Goal: Task Accomplishment & Management: Complete application form

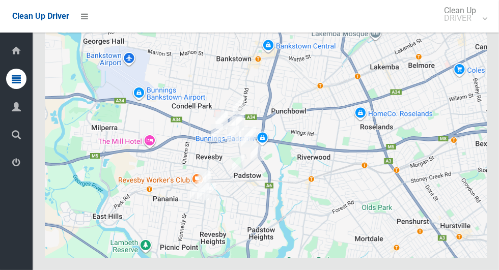
scroll to position [6303, 0]
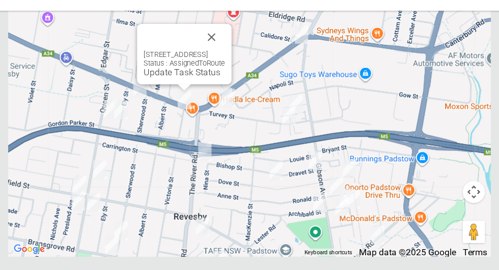
click at [206, 94] on link "Update Task Status" at bounding box center [204, 90] width 70 height 10
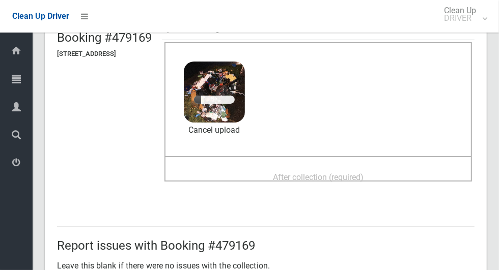
scroll to position [83, 0]
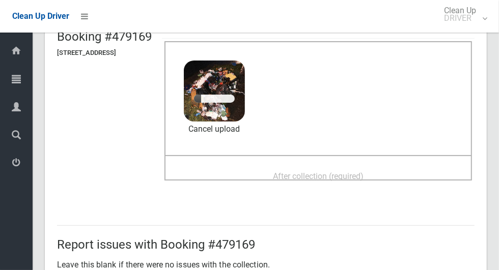
click at [391, 174] on div "After collection (required)" at bounding box center [318, 175] width 285 height 19
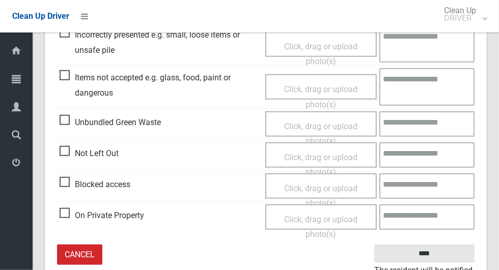
scroll to position [526, 0]
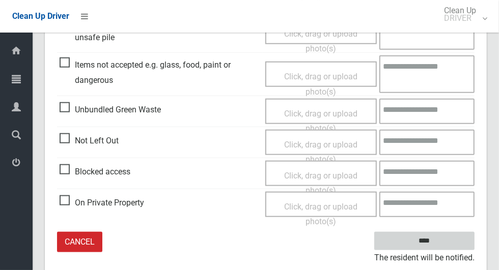
click at [447, 241] on input "****" at bounding box center [424, 241] width 100 height 19
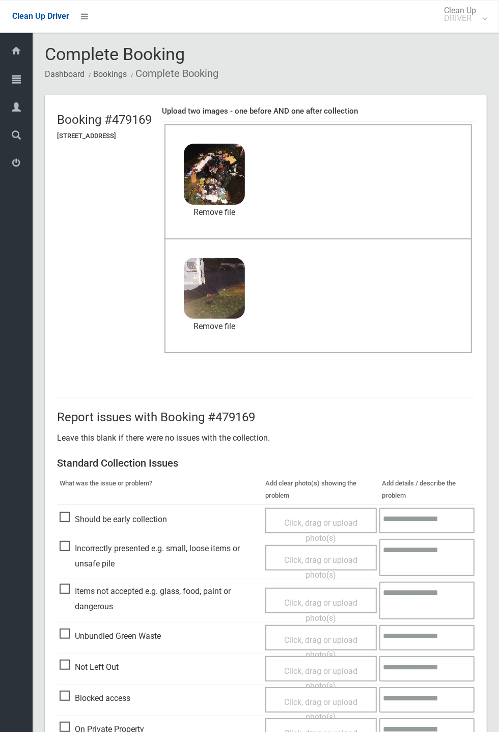
scroll to position [47, 0]
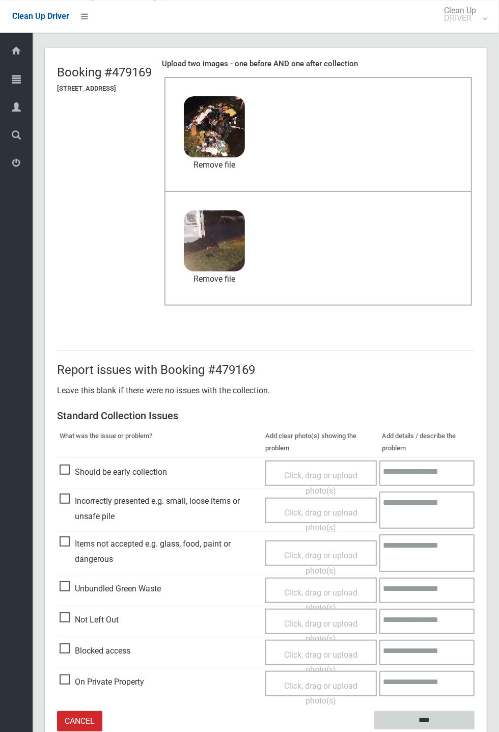
click at [449, 270] on input "****" at bounding box center [424, 720] width 100 height 19
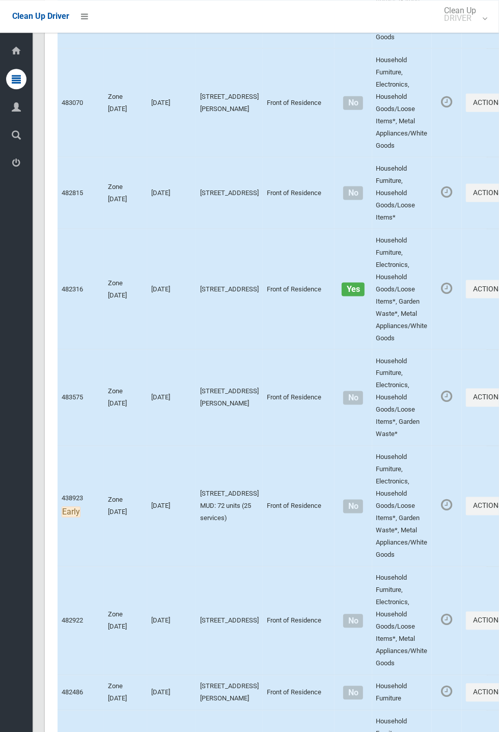
scroll to position [4281, 0]
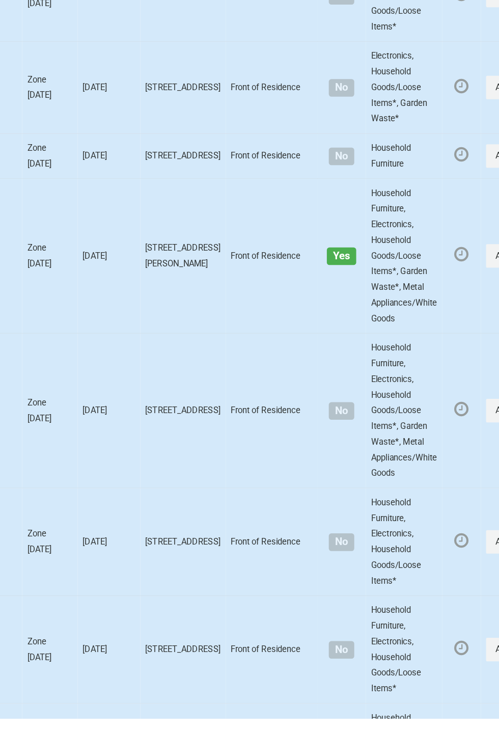
scroll to position [4004, 0]
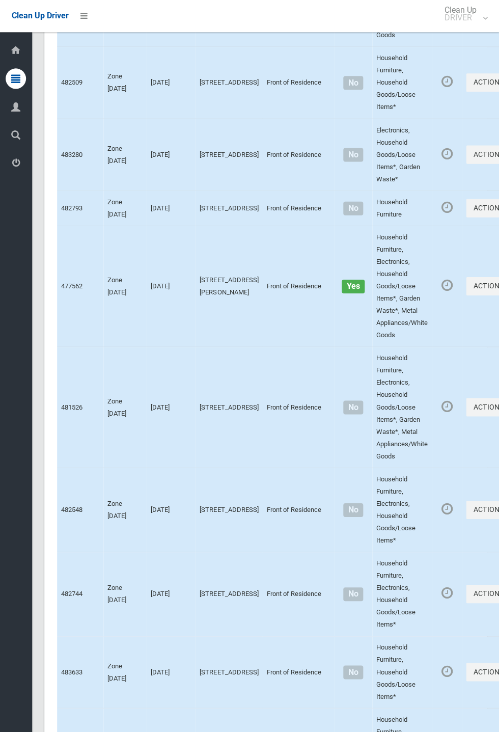
click at [498, 27] on button "Actions" at bounding box center [490, 17] width 49 height 19
click at [424, 50] on link "Complete Booking" at bounding box center [453, 40] width 121 height 20
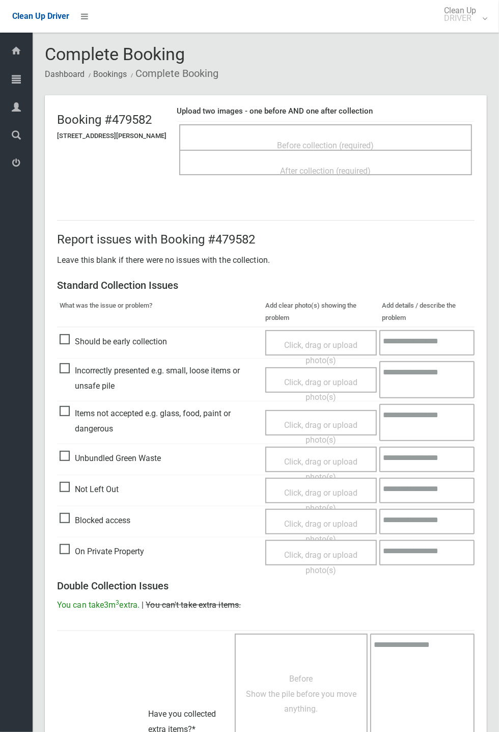
click at [339, 150] on div "After collection (required)" at bounding box center [325, 162] width 293 height 25
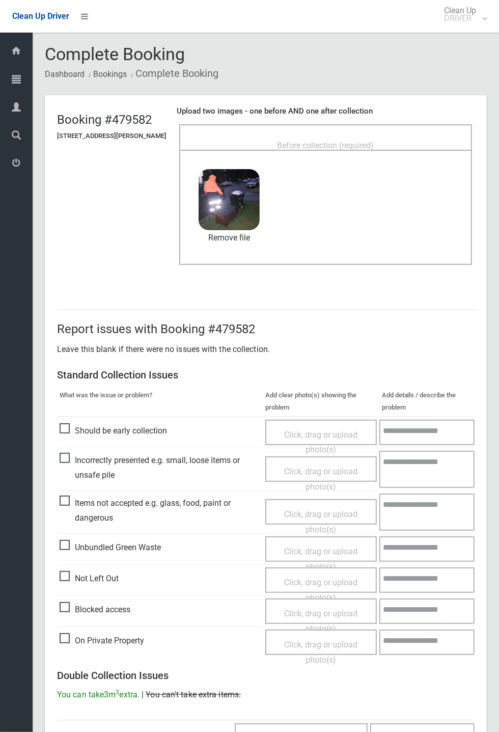
click at [370, 144] on span "Before collection (required)" at bounding box center [325, 146] width 97 height 10
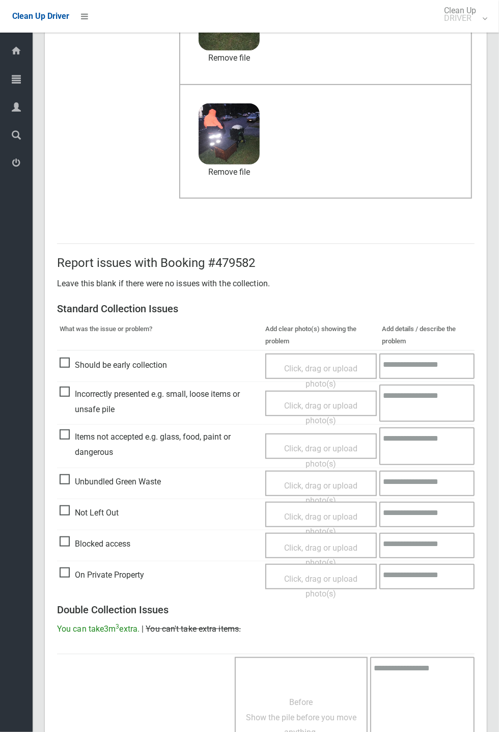
scroll to position [353, 0]
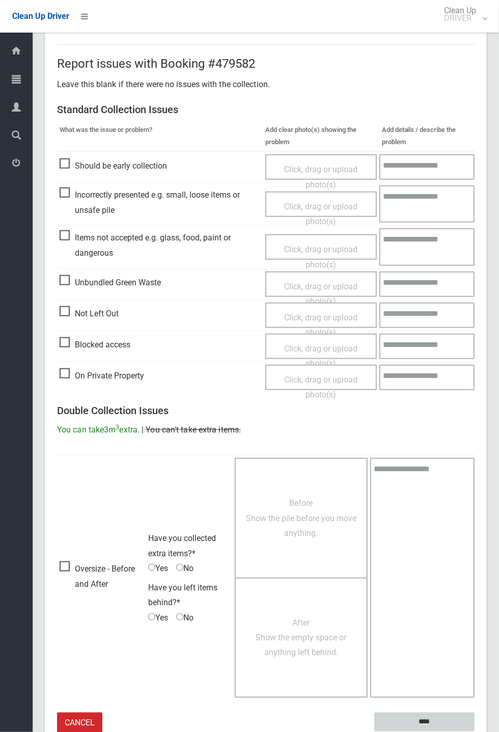
click at [474, 731] on input "****" at bounding box center [424, 721] width 100 height 19
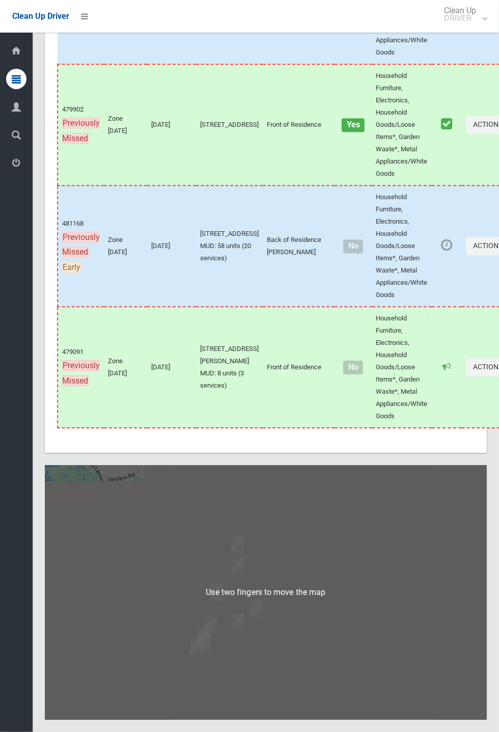
scroll to position [5822, 0]
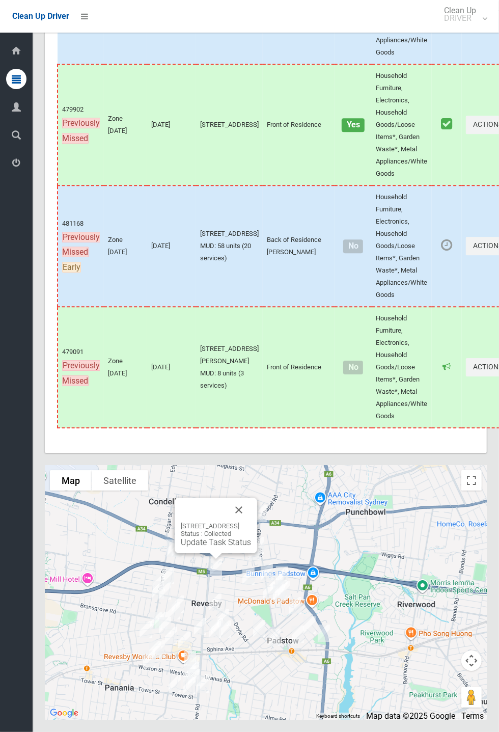
click at [251, 522] on button "Close" at bounding box center [239, 509] width 24 height 24
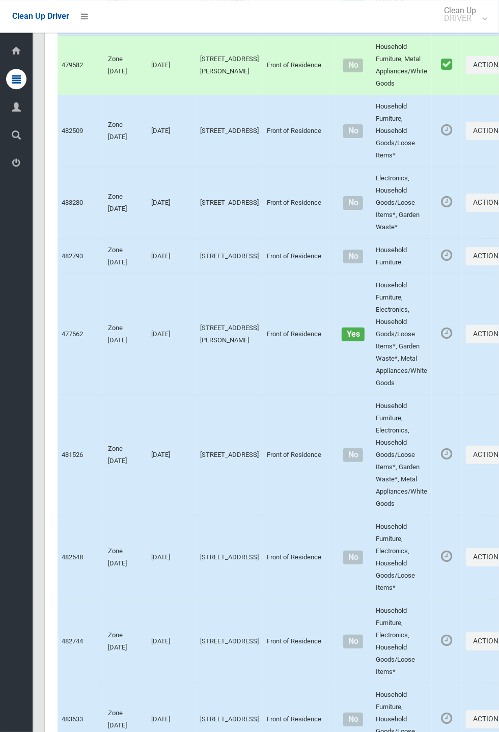
scroll to position [3958, 0]
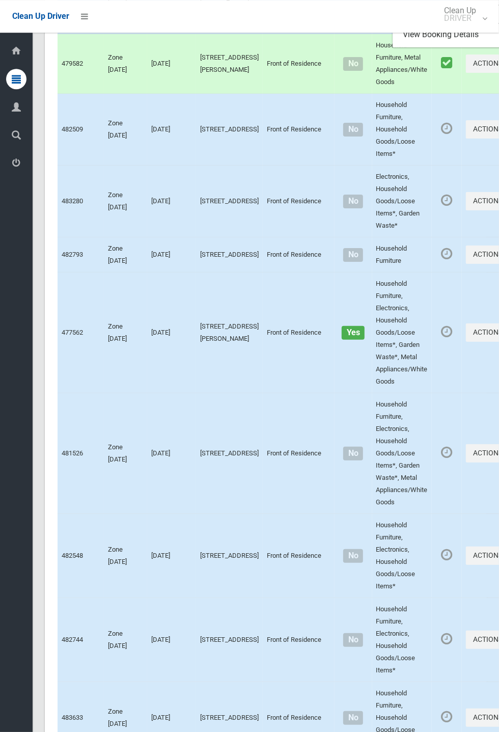
click at [420, 24] on link "Complete Booking" at bounding box center [453, 14] width 121 height 20
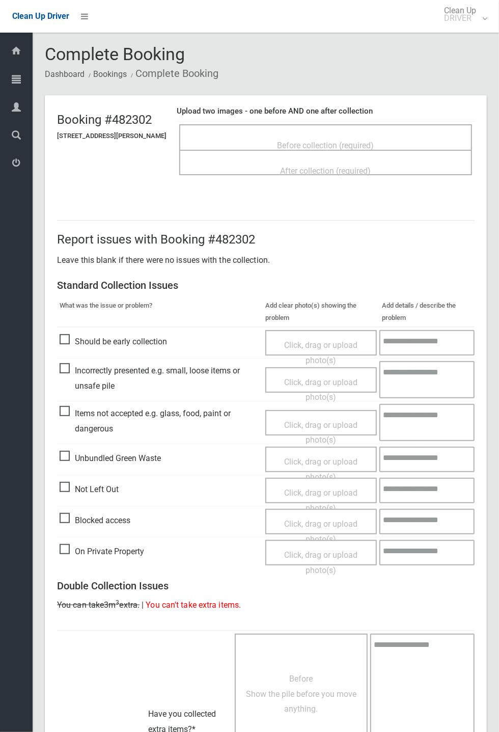
click at [327, 141] on span "Before collection (required)" at bounding box center [325, 146] width 97 height 10
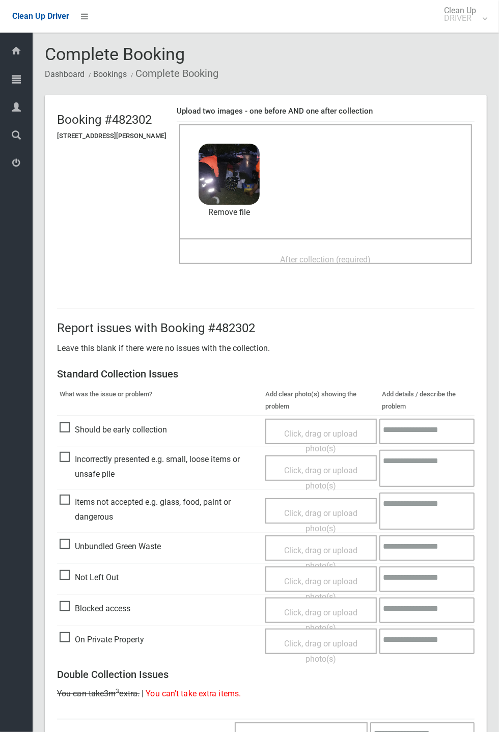
click at [327, 259] on span "After collection (required)" at bounding box center [325, 260] width 91 height 10
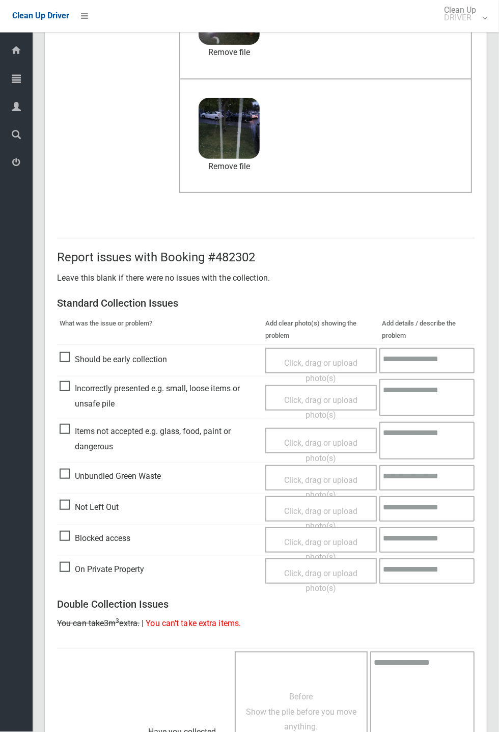
scroll to position [353, 0]
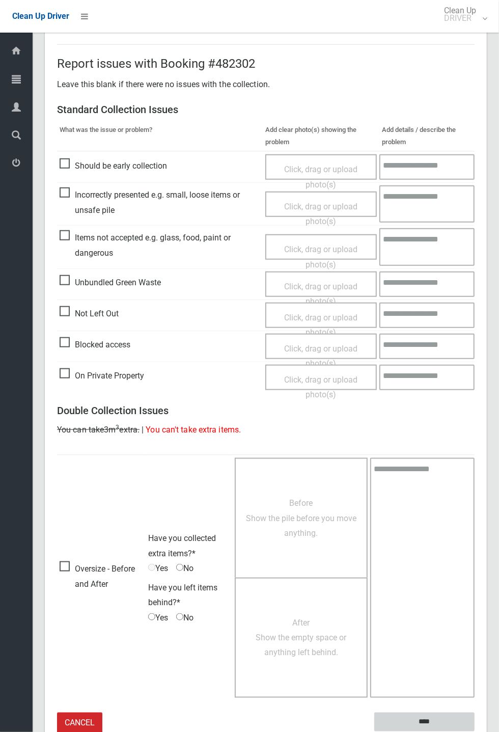
click at [429, 717] on input "****" at bounding box center [424, 721] width 100 height 19
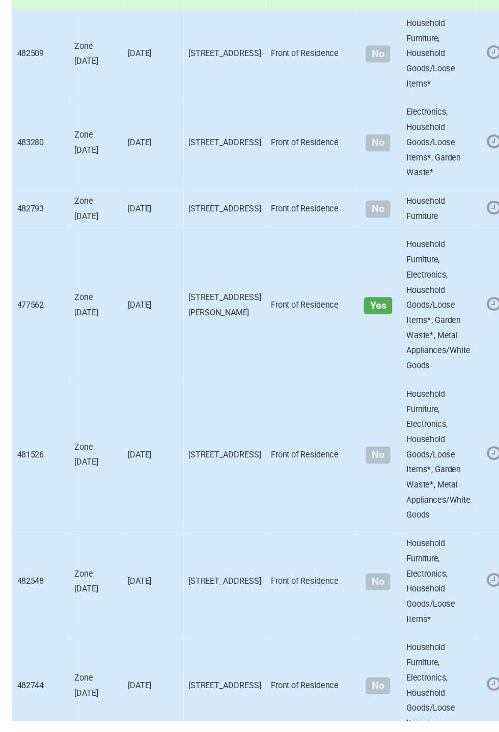
scroll to position [3895, 0]
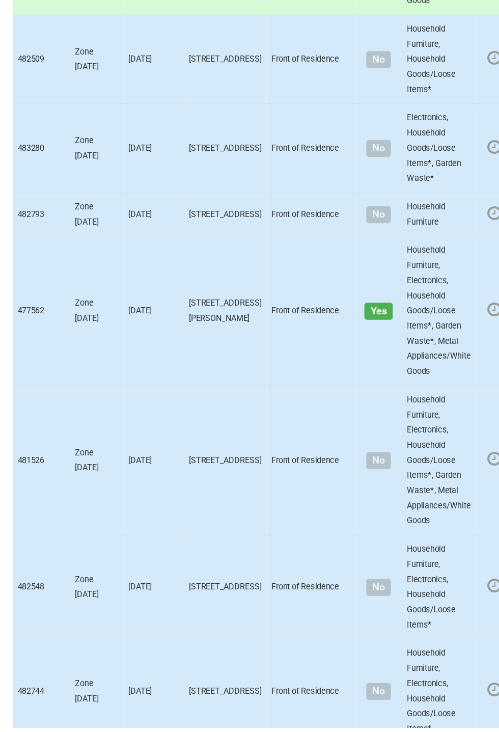
click at [498, 202] on button "Actions" at bounding box center [490, 192] width 49 height 19
click at [417, 225] on link "Complete Booking" at bounding box center [453, 214] width 121 height 20
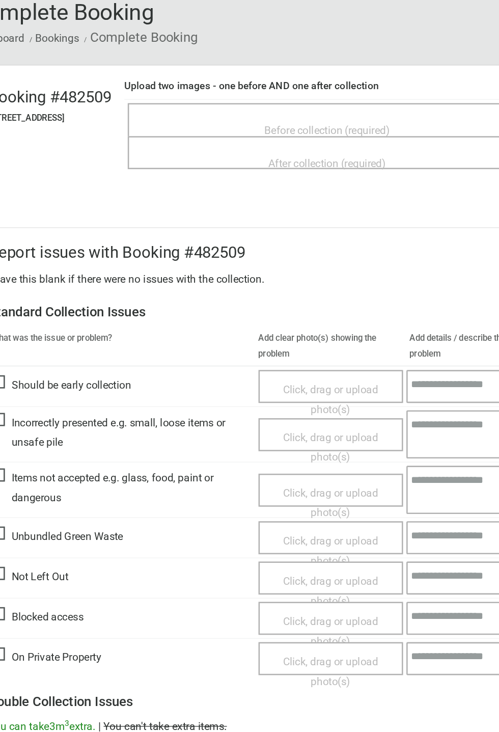
click at [361, 144] on span "Before collection (required)" at bounding box center [318, 146] width 97 height 10
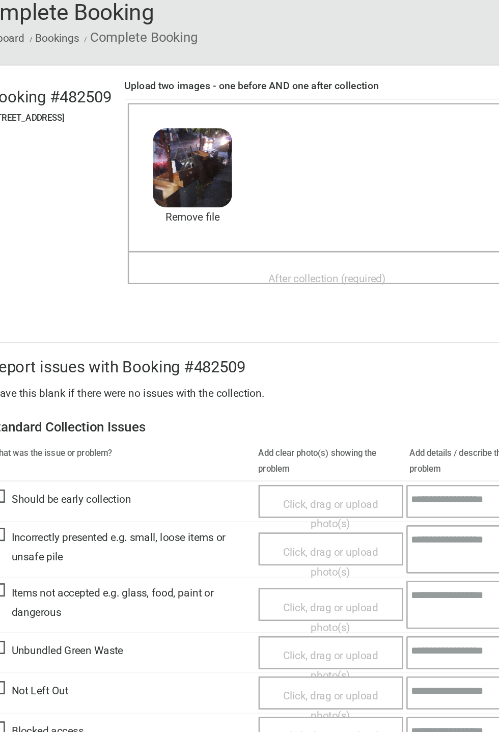
click at [323, 257] on span "After collection (required)" at bounding box center [318, 260] width 91 height 10
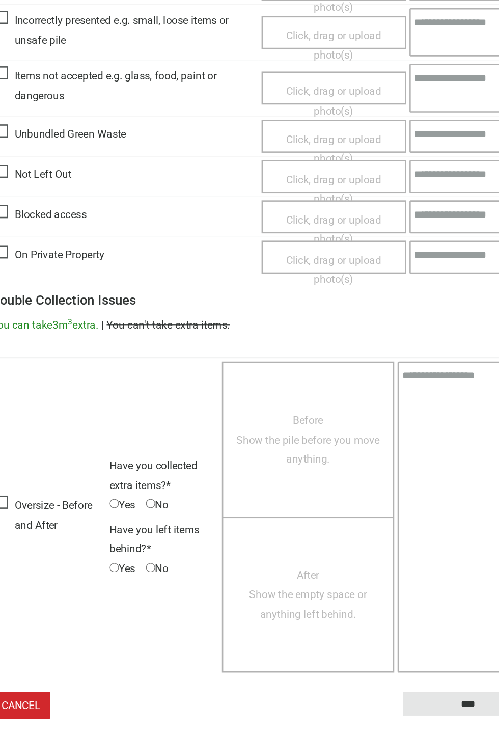
scroll to position [349, 0]
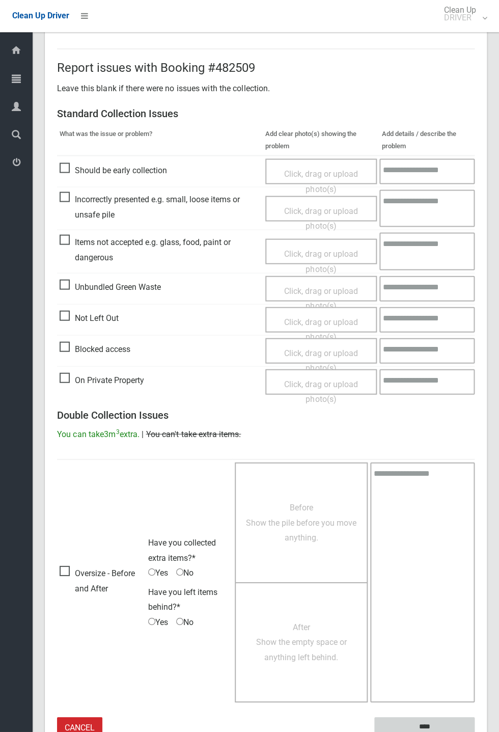
click at [474, 731] on input "****" at bounding box center [424, 726] width 100 height 19
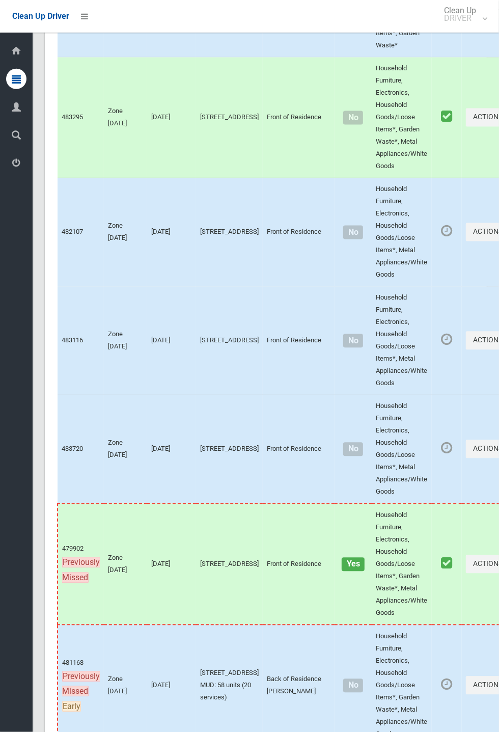
scroll to position [4993, 0]
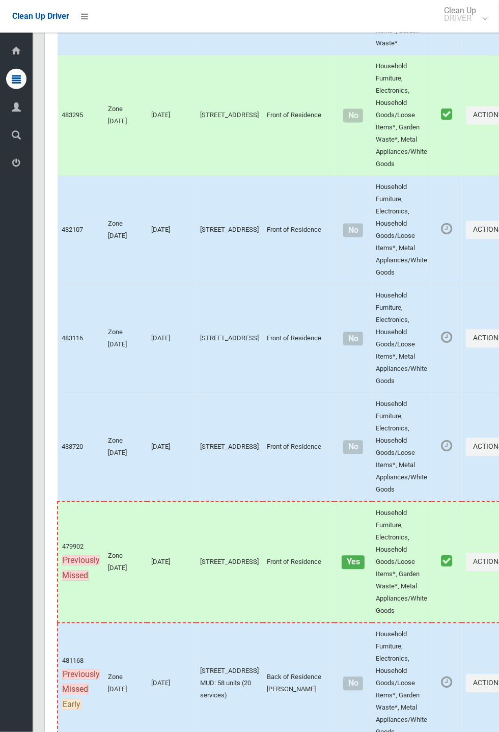
click at [498, 17] on button "Actions" at bounding box center [490, 7] width 49 height 19
click at [444, 40] on link "Complete Booking" at bounding box center [453, 29] width 121 height 20
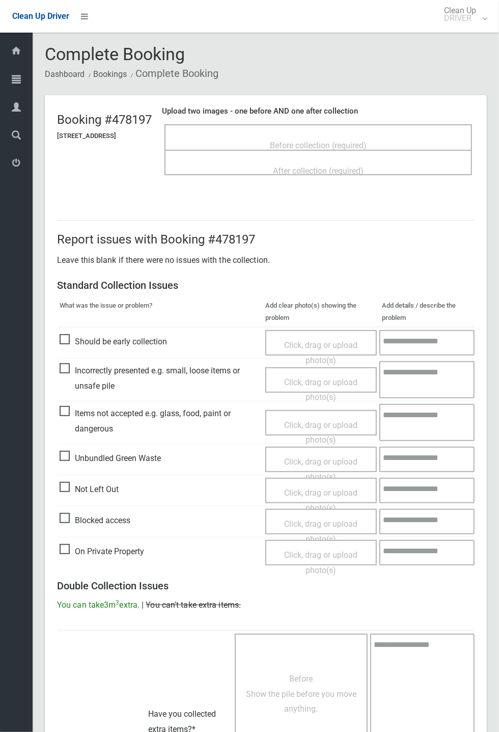
click at [354, 141] on span "Before collection (required)" at bounding box center [318, 146] width 97 height 10
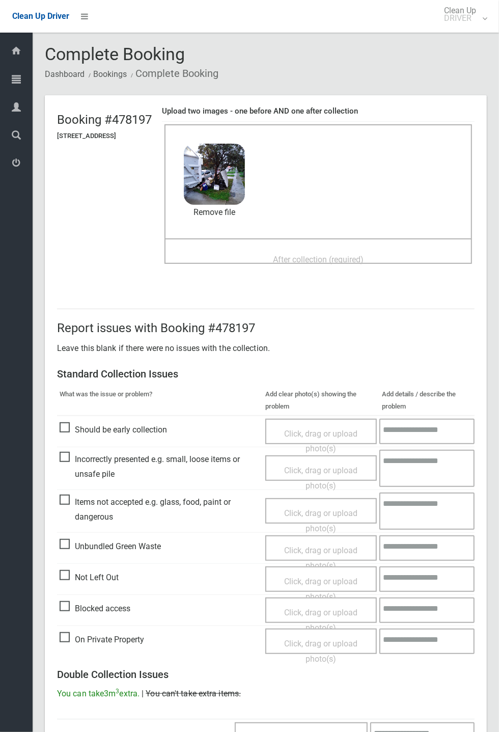
click at [344, 264] on span "After collection (required)" at bounding box center [318, 260] width 91 height 10
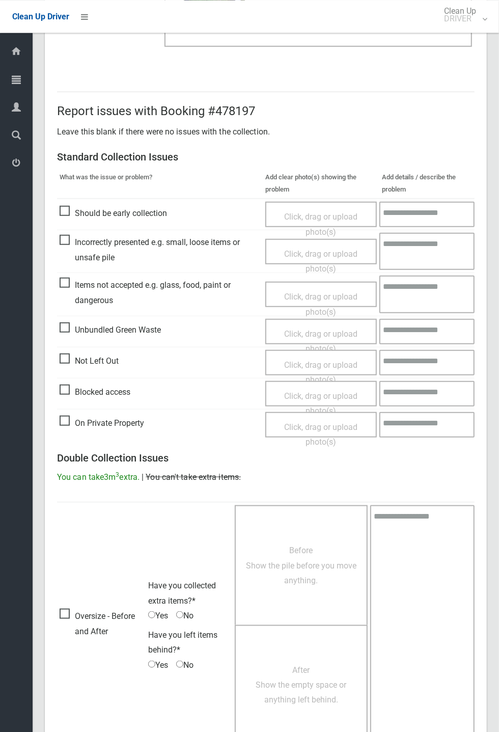
scroll to position [353, 0]
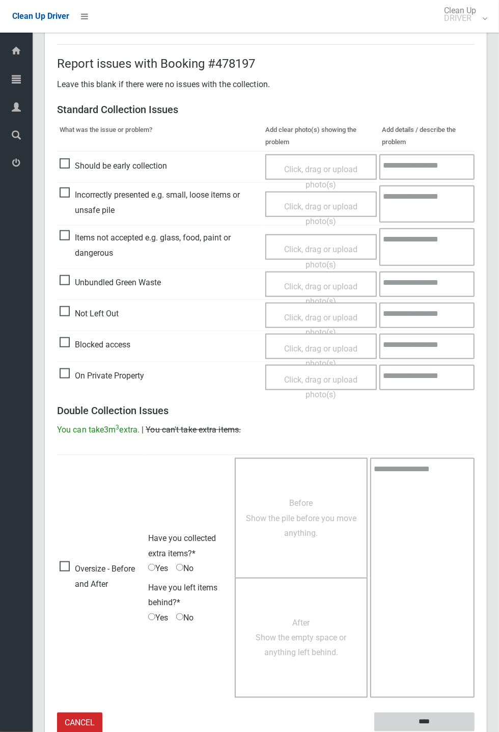
click at [474, 731] on input "****" at bounding box center [424, 721] width 100 height 19
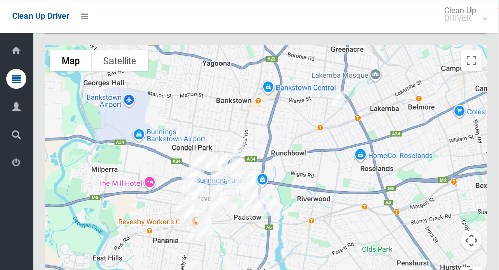
scroll to position [6302, 0]
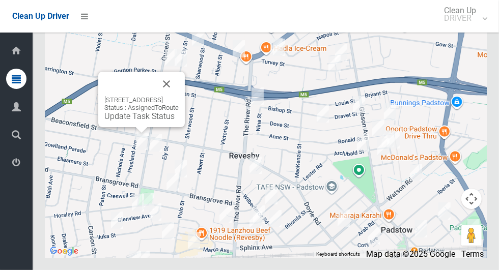
click at [98, 127] on div "[STREET_ADDRESS] Status : AssignedToRoute Update Task Status" at bounding box center [141, 99] width 87 height 55
click at [103, 127] on div "[STREET_ADDRESS] Status : AssignedToRoute Update Task Status" at bounding box center [141, 99] width 87 height 55
click at [104, 121] on link "Update Task Status" at bounding box center [139, 116] width 70 height 10
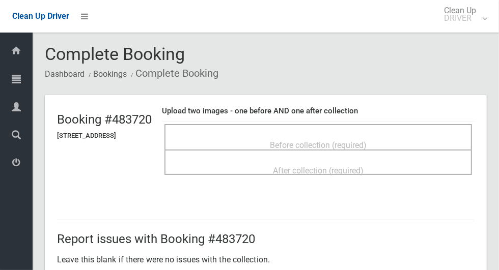
click at [367, 146] on span "Before collection (required)" at bounding box center [318, 146] width 97 height 10
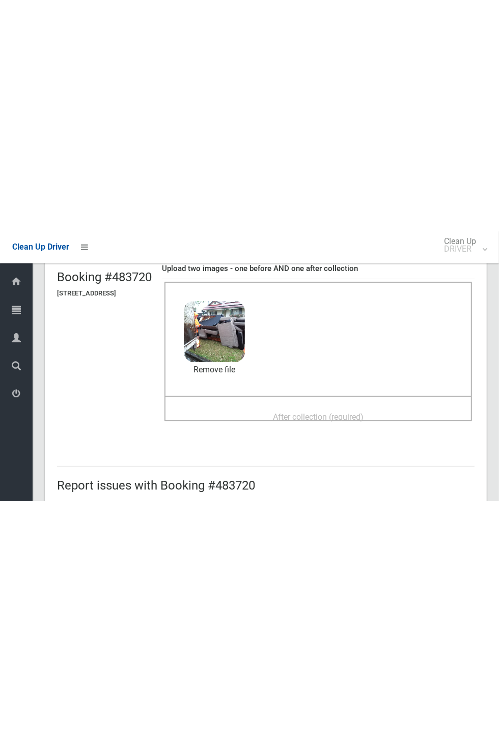
scroll to position [92, 0]
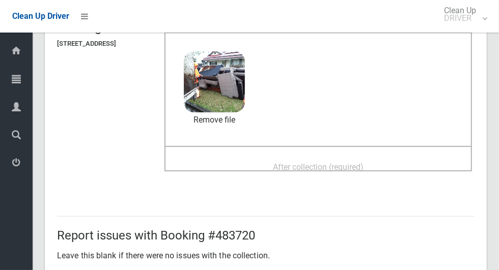
click at [306, 168] on span "After collection (required)" at bounding box center [318, 167] width 91 height 10
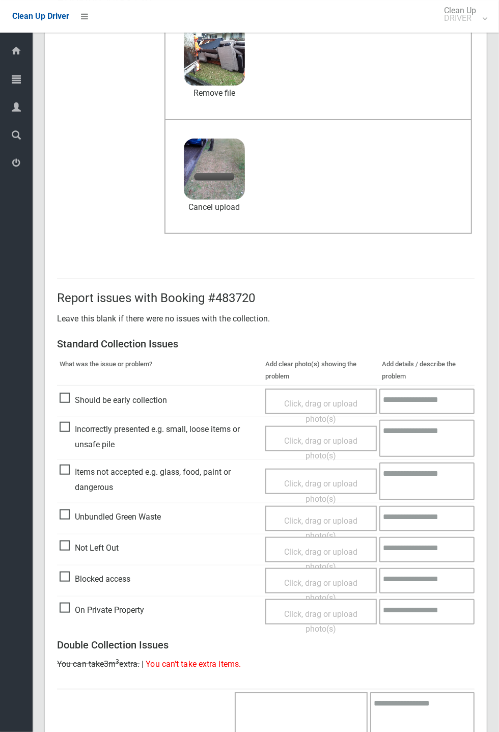
scroll to position [353, 0]
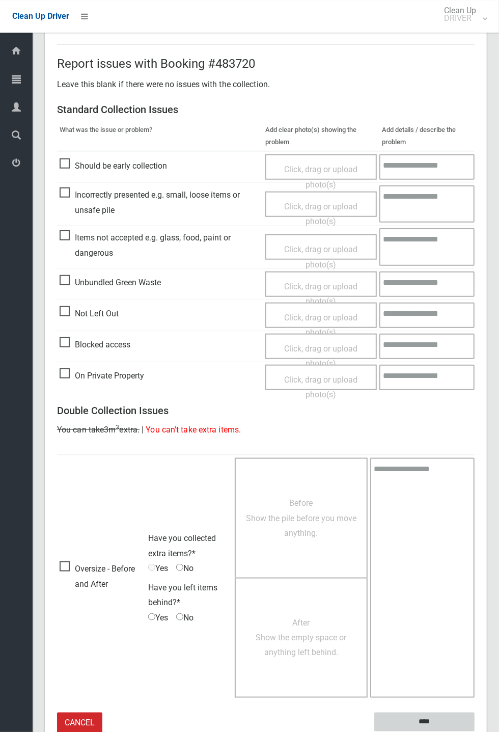
click at [425, 270] on input "****" at bounding box center [424, 721] width 100 height 19
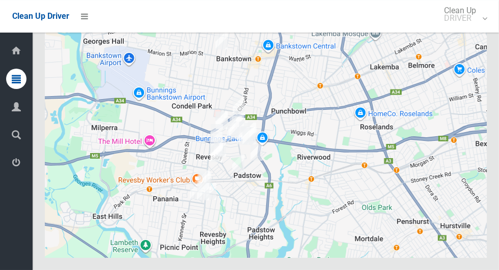
scroll to position [6302, 0]
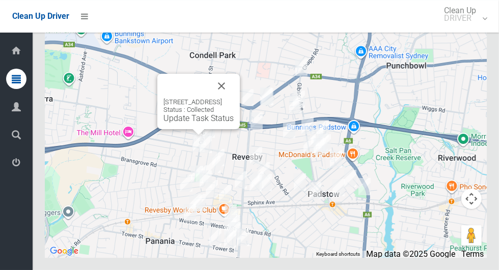
click at [234, 98] on button "Close" at bounding box center [221, 86] width 24 height 24
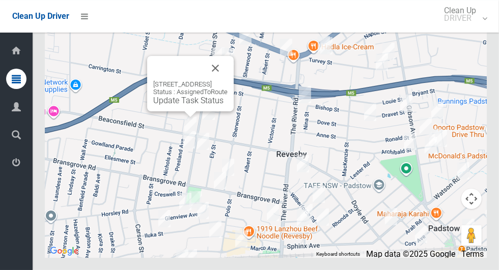
click at [147, 111] on div "79 Beaconsfield Street, REVESBY NSW 2212 Status : AssignedToRoute Update Task S…" at bounding box center [190, 83] width 87 height 55
click at [162, 105] on link "Update Task Status" at bounding box center [188, 101] width 70 height 10
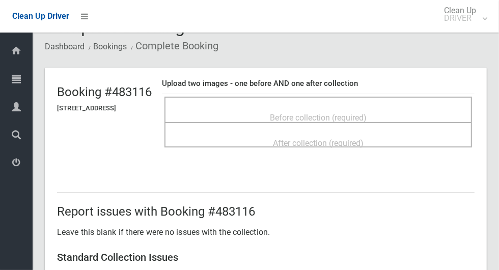
scroll to position [25, 0]
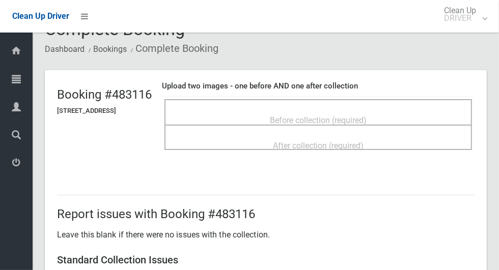
click at [405, 121] on div "Before collection (required)" at bounding box center [318, 119] width 285 height 19
click at [317, 116] on span "Before collection (required)" at bounding box center [318, 121] width 97 height 10
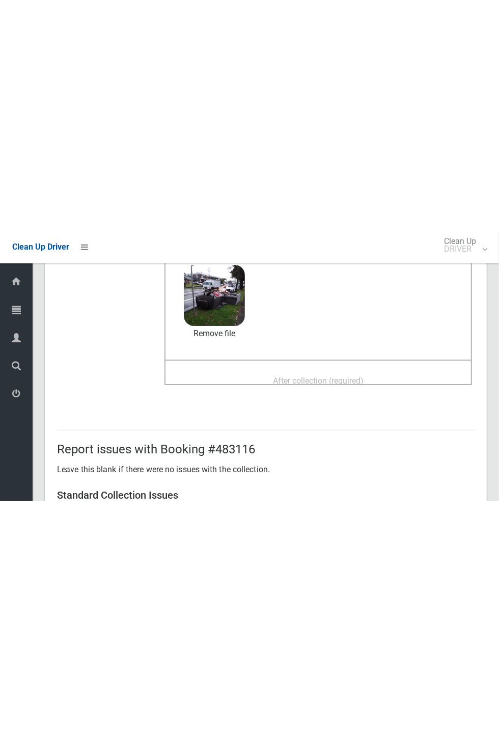
scroll to position [100, 0]
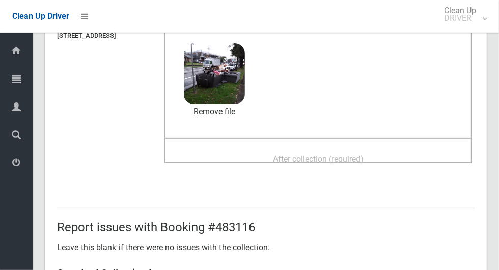
click at [308, 159] on span "After collection (required)" at bounding box center [318, 159] width 91 height 10
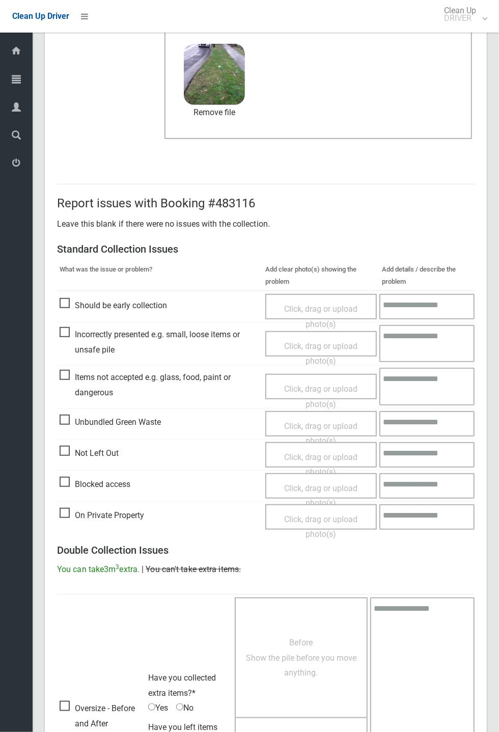
scroll to position [354, 0]
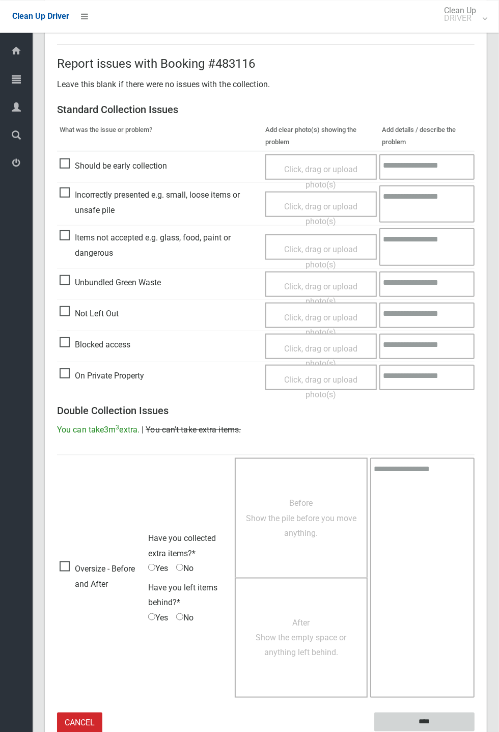
click at [474, 270] on input "****" at bounding box center [424, 721] width 100 height 19
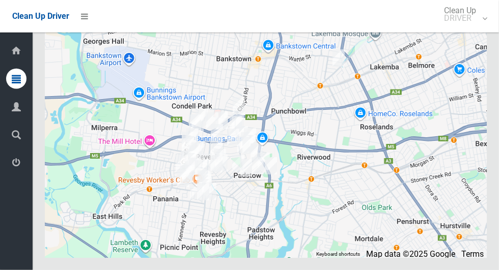
scroll to position [6296, 0]
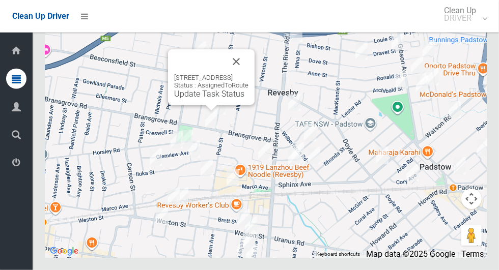
click at [248, 74] on button "Close" at bounding box center [236, 61] width 24 height 24
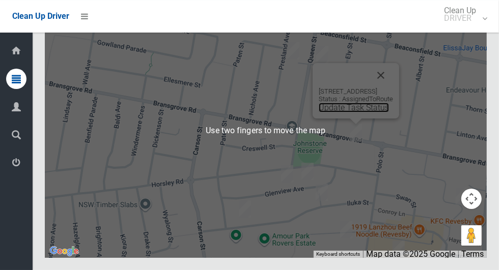
scroll to position [6302, 0]
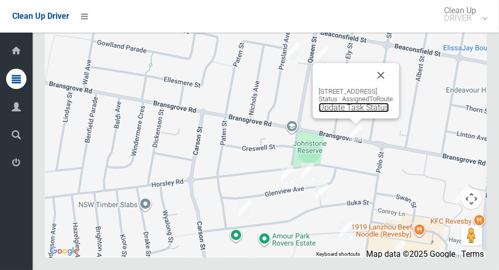
click at [349, 113] on link "Update Task Status" at bounding box center [354, 108] width 70 height 10
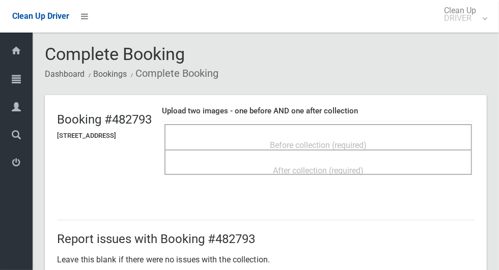
click at [329, 149] on span "Before collection (required)" at bounding box center [318, 146] width 97 height 10
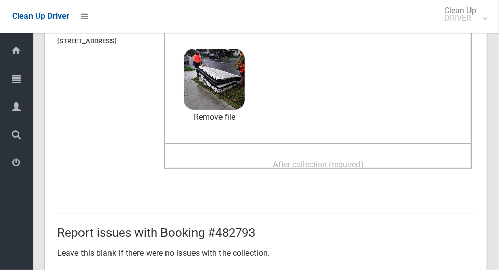
scroll to position [93, 0]
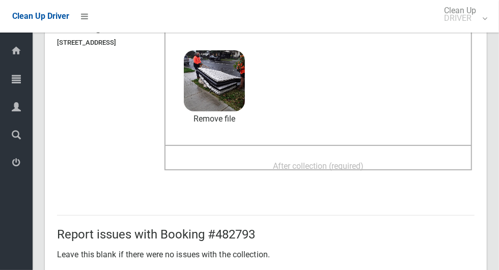
click at [363, 161] on span "After collection (required)" at bounding box center [318, 166] width 91 height 10
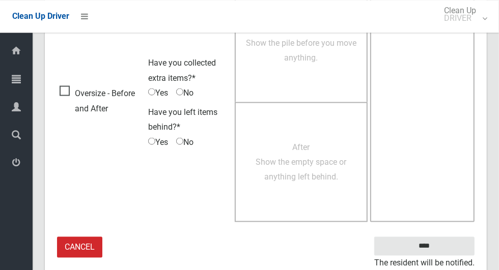
scroll to position [833, 0]
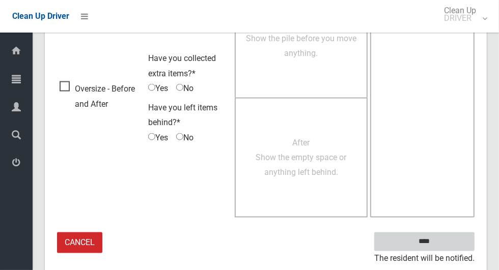
click at [451, 241] on input "****" at bounding box center [424, 242] width 100 height 19
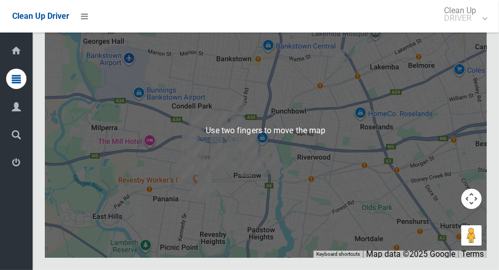
scroll to position [6276, 0]
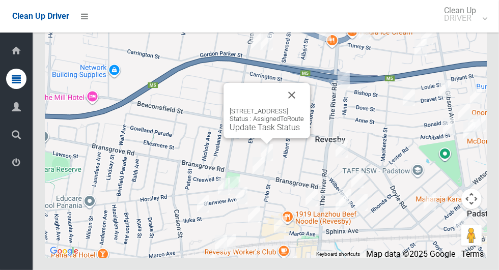
click at [262, 138] on div "[STREET_ADDRESS] Status : AssignedToRoute Update Task Status" at bounding box center [266, 110] width 87 height 55
click at [246, 132] on link "Update Task Status" at bounding box center [265, 128] width 70 height 10
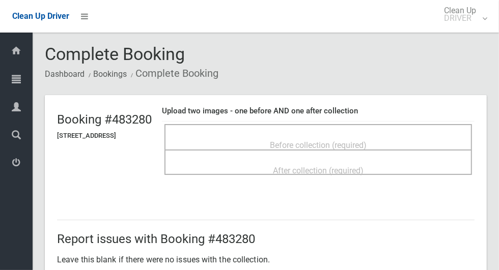
click at [367, 141] on span "Before collection (required)" at bounding box center [318, 146] width 97 height 10
click at [397, 141] on div "Before collection (required)" at bounding box center [318, 144] width 285 height 19
click at [315, 141] on span "Before collection (required)" at bounding box center [318, 146] width 97 height 10
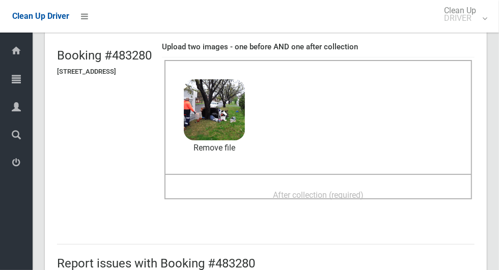
scroll to position [63, 0]
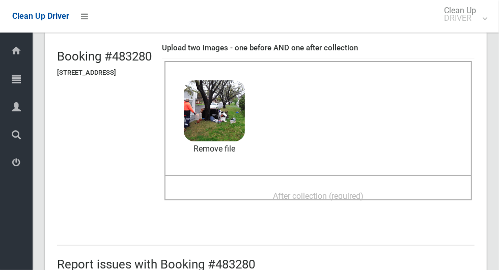
click at [363, 191] on span "After collection (required)" at bounding box center [318, 196] width 91 height 10
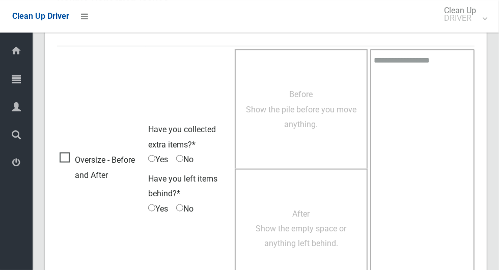
scroll to position [833, 0]
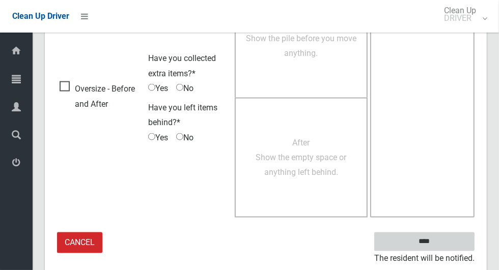
click at [451, 236] on input "****" at bounding box center [424, 242] width 100 height 19
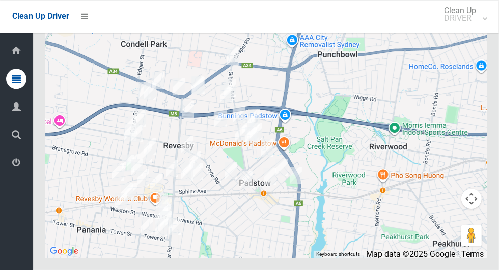
scroll to position [6303, 0]
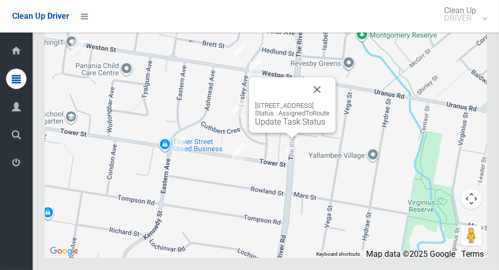
click at [329, 102] on button "Close" at bounding box center [317, 89] width 24 height 24
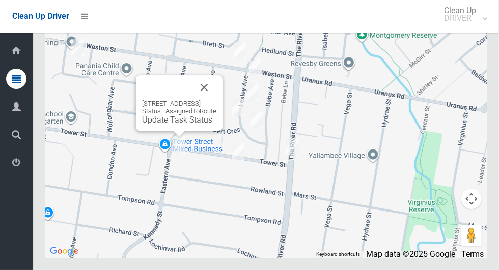
click at [216, 100] on button "Close" at bounding box center [204, 87] width 24 height 24
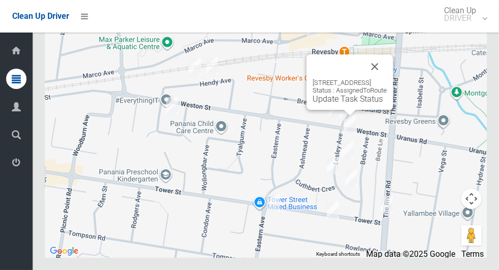
click at [387, 79] on button "Close" at bounding box center [374, 66] width 24 height 24
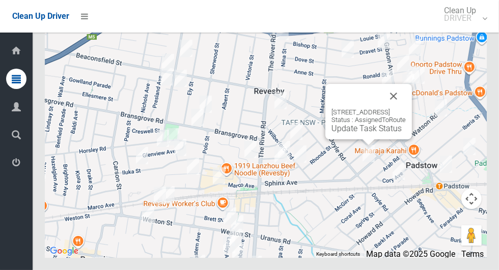
click at [406, 108] on button "Close" at bounding box center [393, 96] width 24 height 24
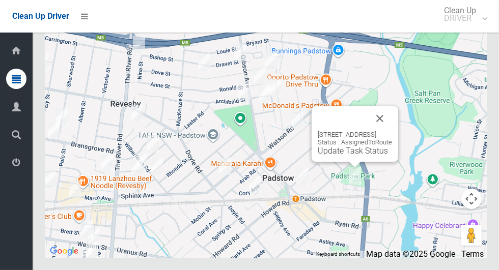
click at [392, 131] on button "Close" at bounding box center [380, 118] width 24 height 24
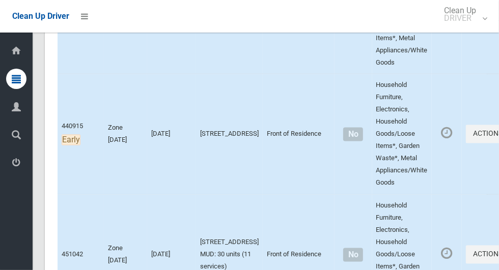
scroll to position [1006, 0]
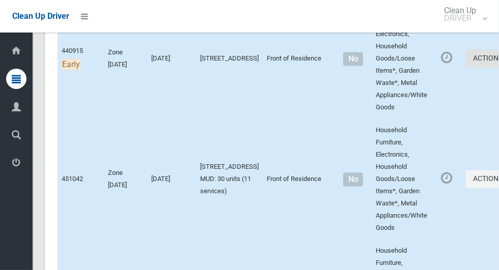
click at [466, 69] on button "Actions" at bounding box center [490, 59] width 49 height 19
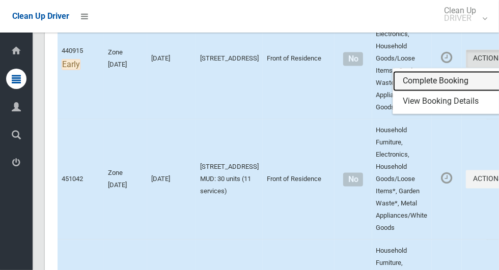
click at [394, 92] on link "Complete Booking" at bounding box center [453, 81] width 121 height 20
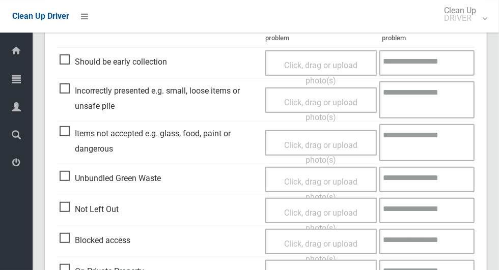
scroll to position [279, 0]
click at [61, 213] on span "Not Left Out" at bounding box center [89, 209] width 59 height 15
click at [347, 215] on span "Click, drag or upload photo(s)" at bounding box center [320, 220] width 73 height 25
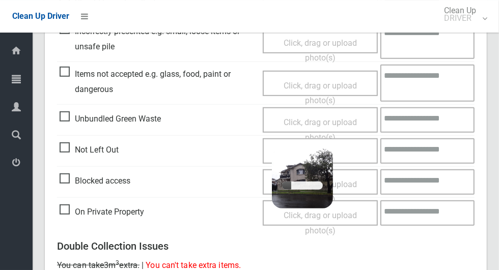
scroll to position [340, 0]
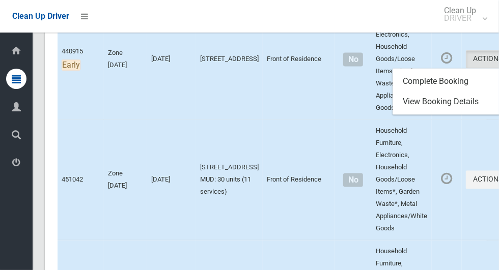
scroll to position [1006, 0]
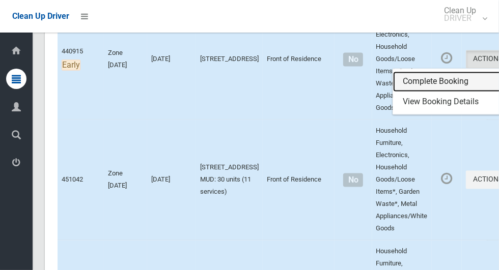
click at [424, 92] on link "Complete Booking" at bounding box center [453, 81] width 121 height 20
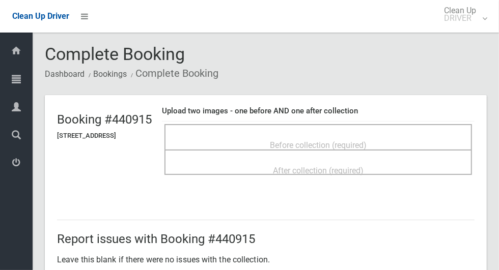
click at [407, 135] on div "Before collection (required)" at bounding box center [318, 144] width 285 height 19
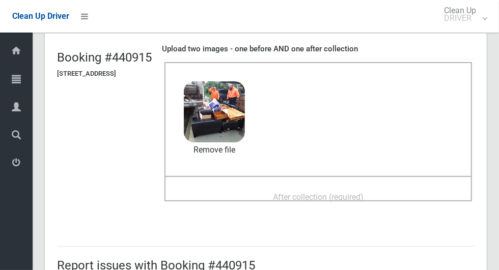
scroll to position [66, 0]
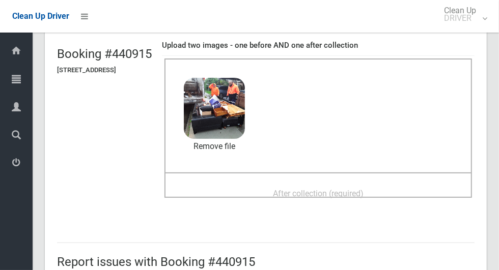
click at [363, 189] on span "After collection (required)" at bounding box center [318, 194] width 91 height 10
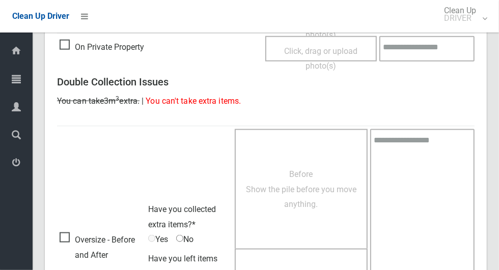
scroll to position [833, 0]
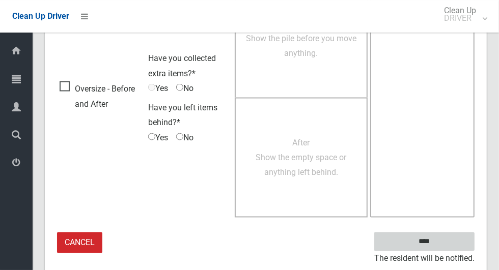
click at [457, 233] on input "****" at bounding box center [424, 242] width 100 height 19
click at [442, 248] on input "****" at bounding box center [424, 242] width 100 height 19
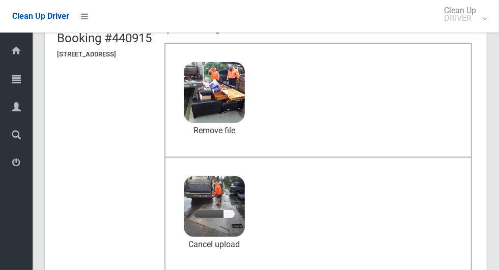
scroll to position [80, 0]
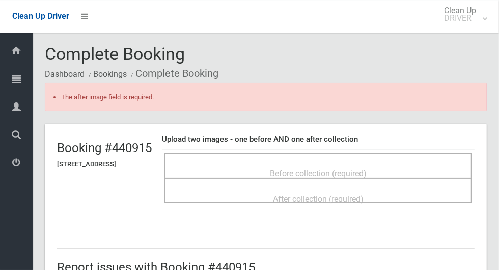
click at [405, 164] on div "Before collection (required)" at bounding box center [318, 173] width 285 height 19
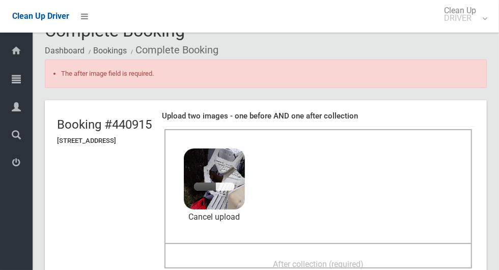
scroll to position [67, 0]
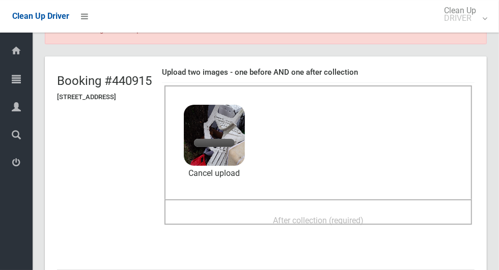
click at [363, 216] on span "After collection (required)" at bounding box center [318, 221] width 91 height 10
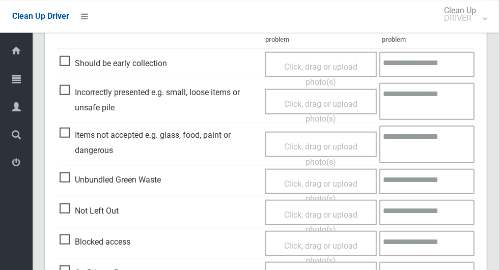
scroll to position [861, 0]
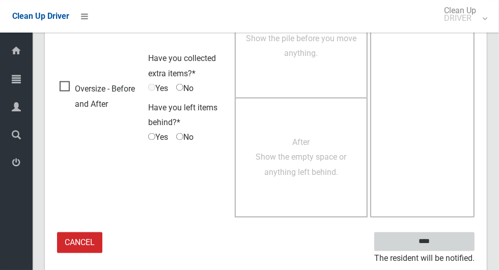
click at [442, 244] on input "****" at bounding box center [424, 242] width 100 height 19
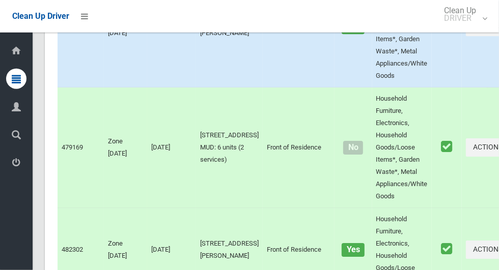
scroll to position [3699, 0]
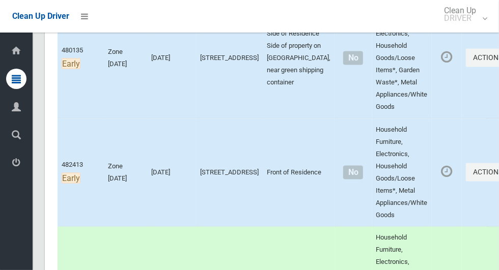
scroll to position [778, 0]
click at [466, 182] on button "Actions" at bounding box center [490, 172] width 49 height 19
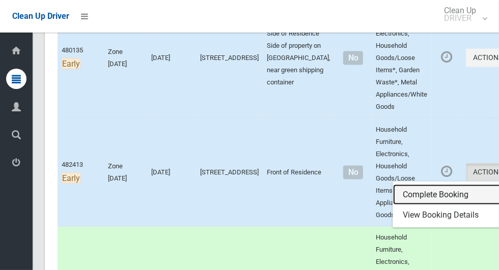
click at [446, 205] on link "Complete Booking" at bounding box center [453, 195] width 121 height 20
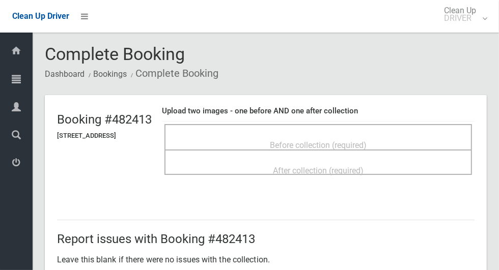
click at [367, 144] on span "Before collection (required)" at bounding box center [318, 146] width 97 height 10
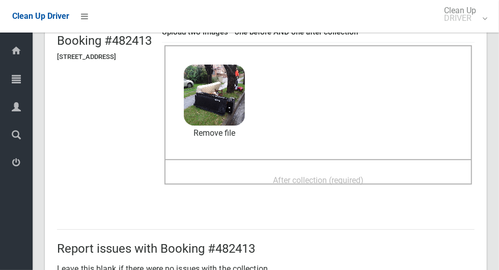
scroll to position [78, 0]
click at [363, 176] on span "After collection (required)" at bounding box center [318, 181] width 91 height 10
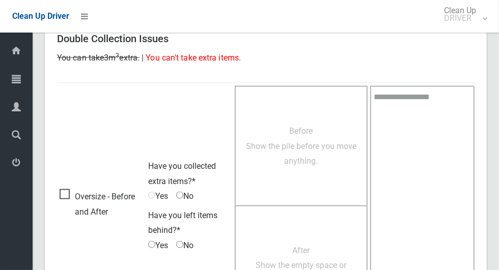
scroll to position [833, 0]
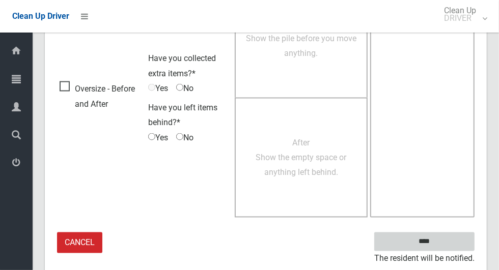
click at [458, 241] on input "****" at bounding box center [424, 242] width 100 height 19
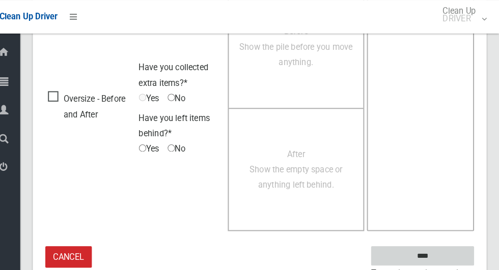
scroll to position [824, 0]
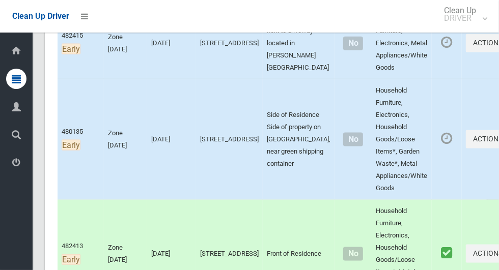
scroll to position [695, 0]
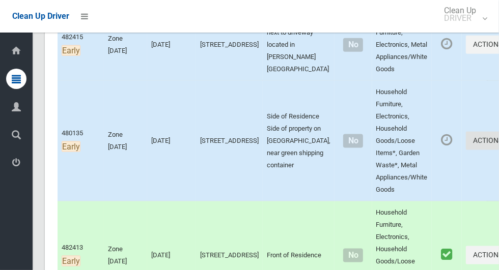
click at [498, 144] on icon "button" at bounding box center [505, 140] width 4 height 7
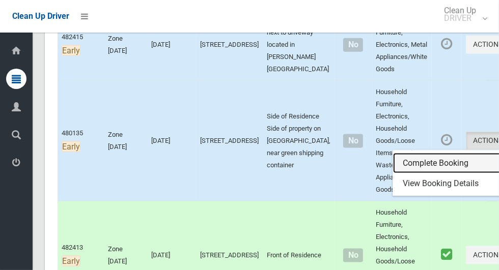
click at [447, 174] on link "Complete Booking" at bounding box center [453, 163] width 121 height 20
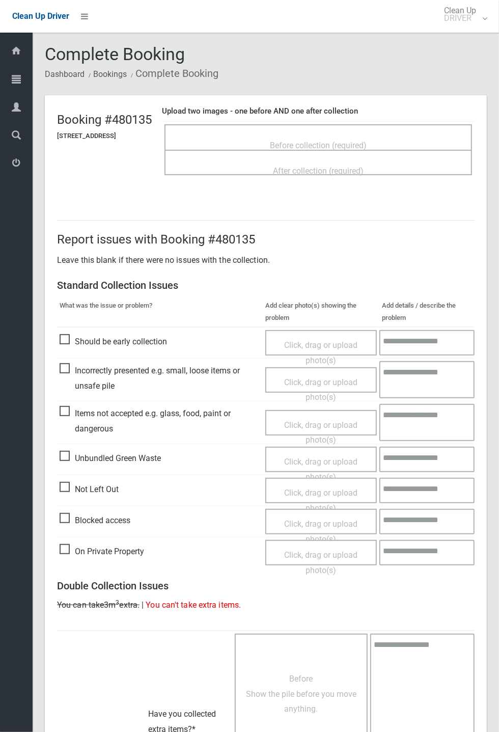
click at [367, 141] on span "Before collection (required)" at bounding box center [318, 146] width 97 height 10
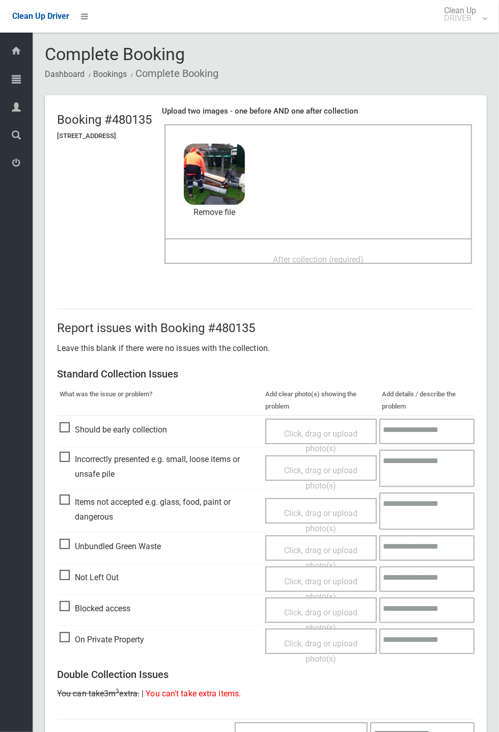
click at [330, 255] on span "After collection (required)" at bounding box center [318, 260] width 91 height 10
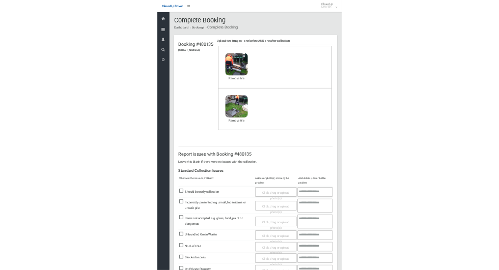
scroll to position [353, 0]
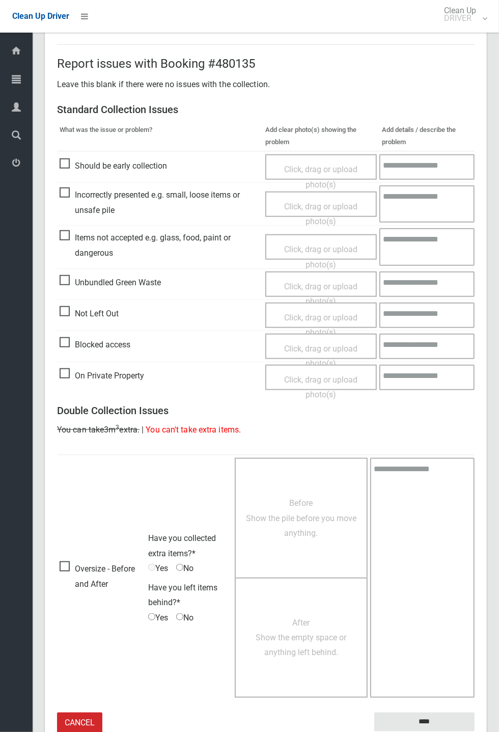
click at [409, 731] on small "The resident will be notified." at bounding box center [424, 738] width 100 height 15
click at [427, 719] on input "****" at bounding box center [424, 721] width 100 height 19
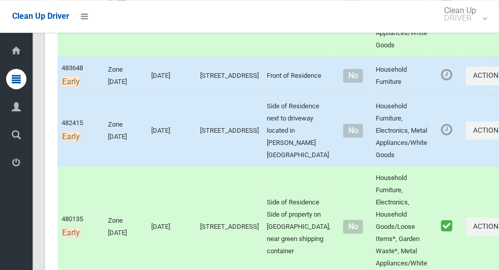
scroll to position [609, 0]
click at [466, 86] on button "Actions" at bounding box center [490, 76] width 49 height 19
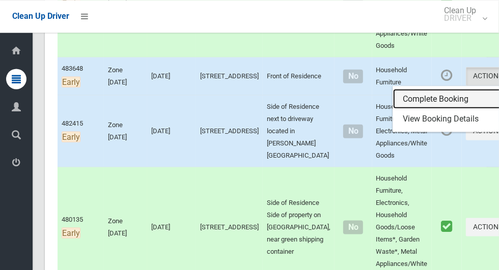
click at [442, 109] on link "Complete Booking" at bounding box center [453, 99] width 121 height 20
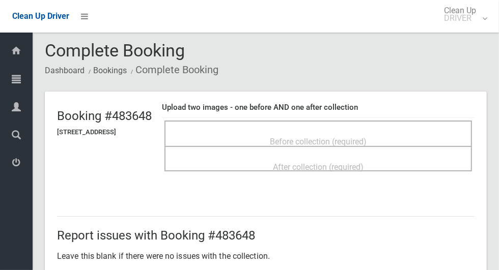
scroll to position [5, 0]
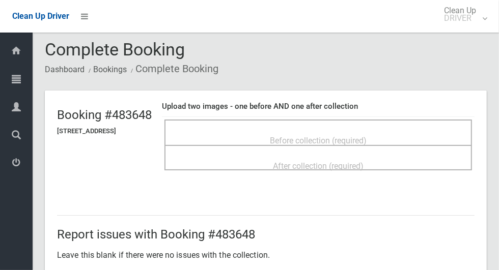
click at [367, 136] on span "Before collection (required)" at bounding box center [318, 141] width 97 height 10
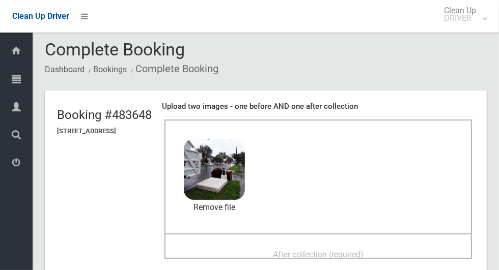
click at [363, 250] on span "After collection (required)" at bounding box center [318, 255] width 91 height 10
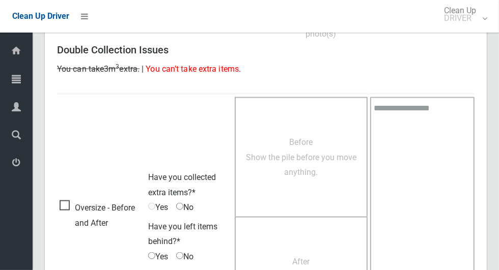
scroll to position [833, 0]
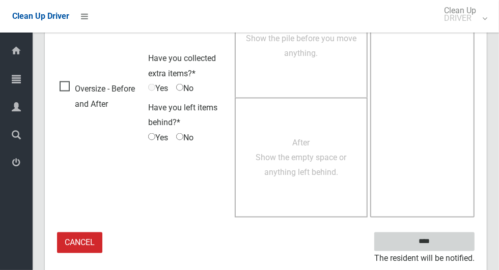
click at [447, 237] on input "****" at bounding box center [424, 242] width 100 height 19
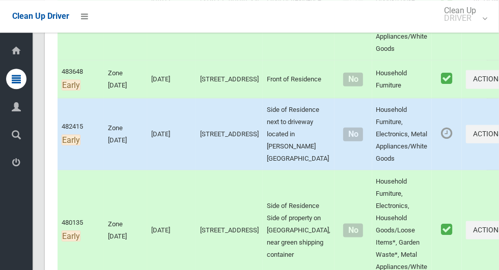
scroll to position [606, 0]
click at [498, 137] on icon "button" at bounding box center [505, 133] width 4 height 7
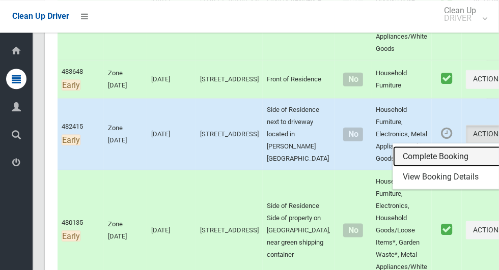
click at [436, 166] on link "Complete Booking" at bounding box center [453, 156] width 121 height 20
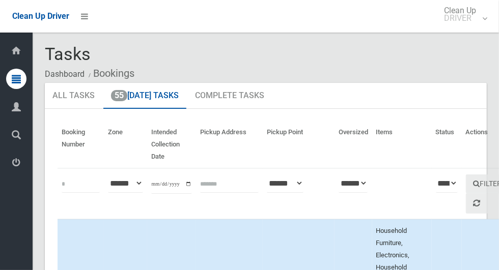
click at [466, 129] on th "Actions" at bounding box center [491, 144] width 58 height 47
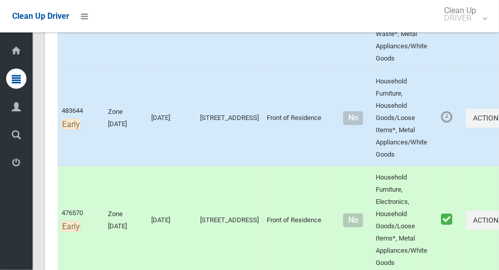
scroll to position [278, 0]
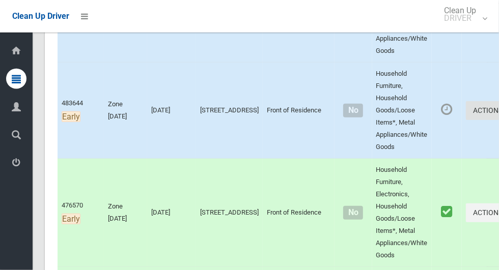
click at [467, 120] on button "Actions" at bounding box center [490, 110] width 49 height 19
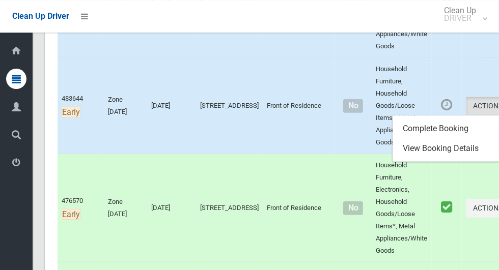
scroll to position [282, 0]
click at [446, 119] on div at bounding box center [249, 135] width 499 height 270
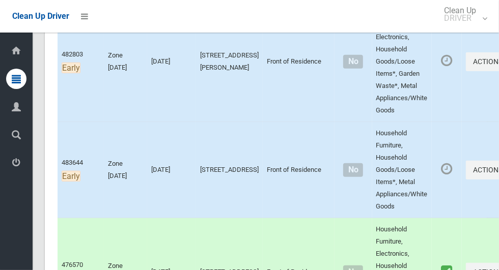
scroll to position [218, 0]
click at [466, 177] on button "Actions" at bounding box center [490, 170] width 49 height 19
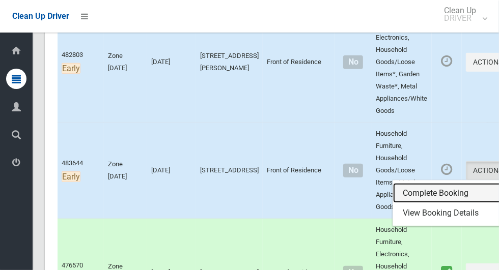
click at [438, 204] on link "Complete Booking" at bounding box center [453, 193] width 121 height 20
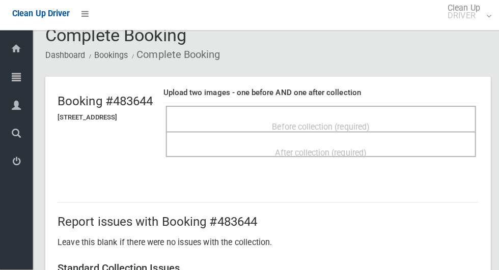
scroll to position [19, 0]
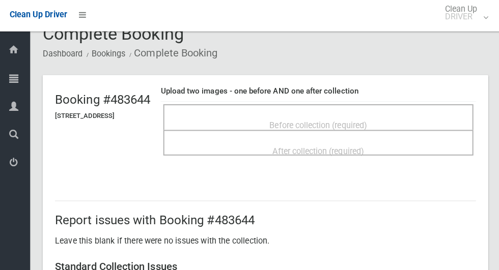
click at [355, 123] on span "Before collection (required)" at bounding box center [318, 126] width 97 height 10
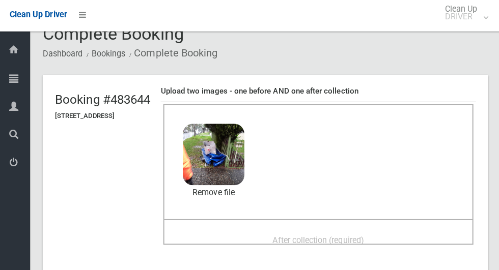
click at [363, 235] on span "After collection (required)" at bounding box center [318, 240] width 91 height 10
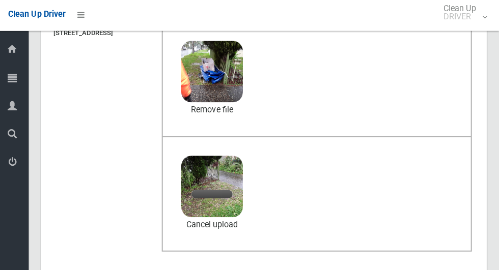
scroll to position [101, 0]
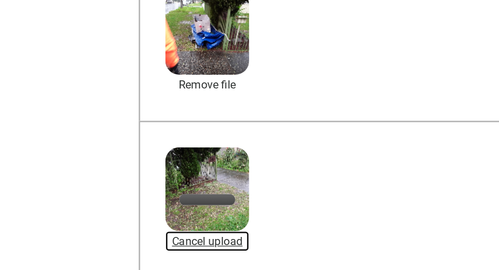
click at [225, 229] on link "Cancel upload" at bounding box center [214, 224] width 61 height 15
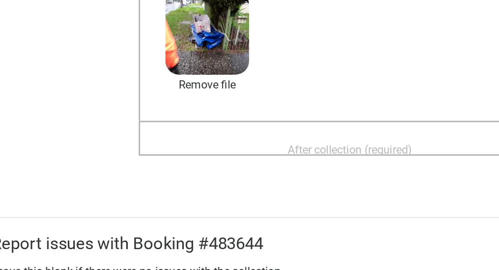
click at [322, 161] on span "After collection (required)" at bounding box center [318, 158] width 91 height 10
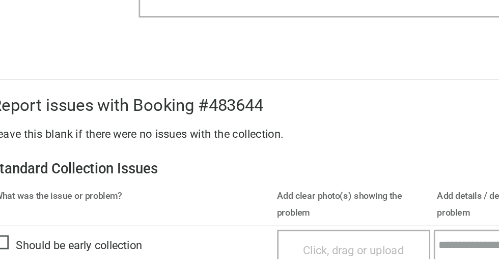
scroll to position [833, 0]
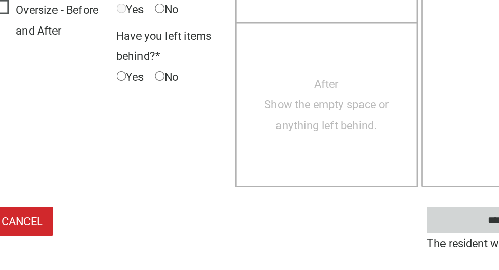
click at [395, 244] on input "****" at bounding box center [424, 242] width 100 height 19
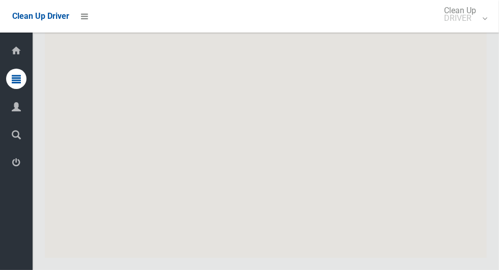
scroll to position [6303, 0]
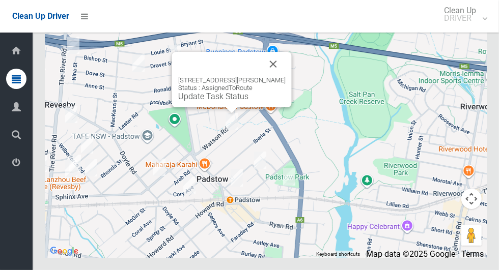
click at [277, 76] on button "Close" at bounding box center [273, 64] width 24 height 24
click at [231, 107] on div "57 Watson Road, PADSTOW NSW 2211 Status : AssignedToRoute Update Task Status" at bounding box center [232, 79] width 120 height 55
click at [190, 101] on link "Update Task Status" at bounding box center [213, 97] width 70 height 10
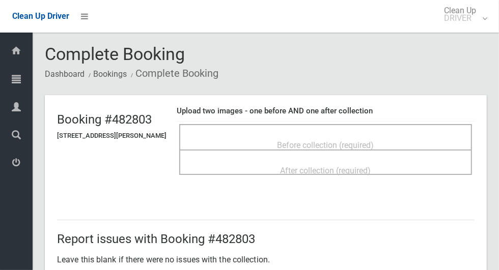
click at [374, 141] on span "Before collection (required)" at bounding box center [325, 146] width 97 height 10
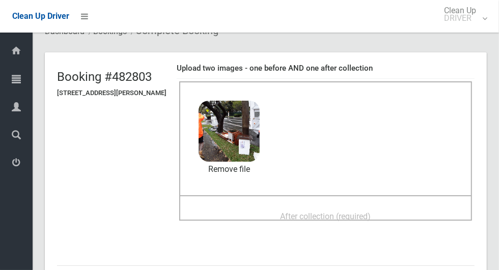
scroll to position [43, 0]
click at [369, 214] on span "After collection (required)" at bounding box center [325, 216] width 91 height 10
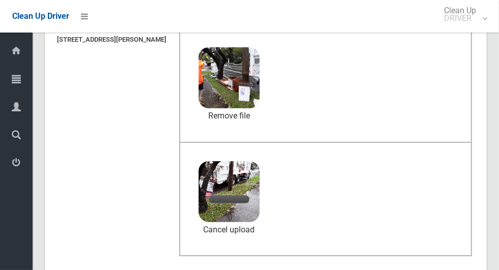
scroll to position [107, 0]
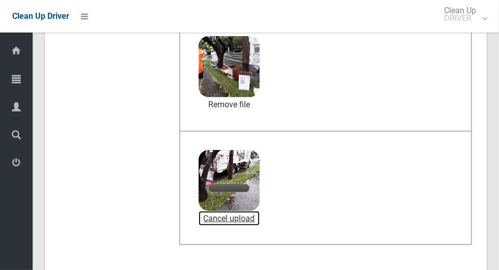
click at [250, 223] on link "Cancel upload" at bounding box center [229, 218] width 61 height 15
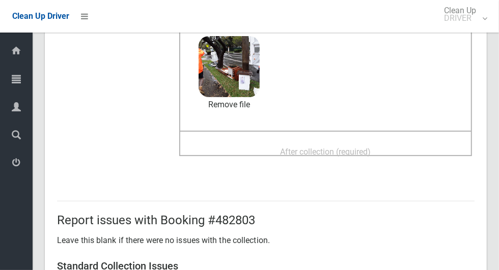
click at [324, 147] on span "After collection (required)" at bounding box center [325, 152] width 91 height 10
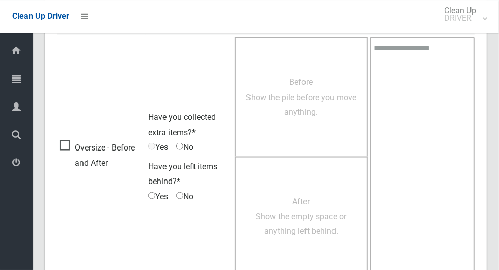
scroll to position [833, 0]
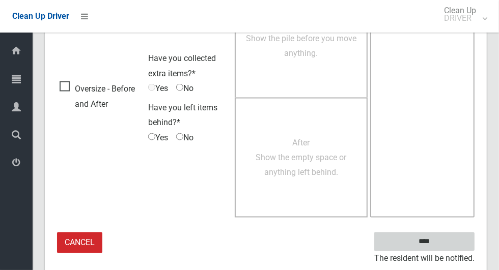
click at [449, 240] on input "****" at bounding box center [424, 242] width 100 height 19
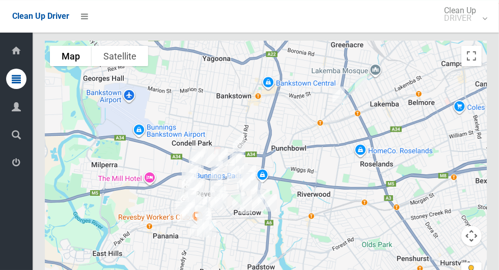
scroll to position [5861, 0]
